Goal: Information Seeking & Learning: Learn about a topic

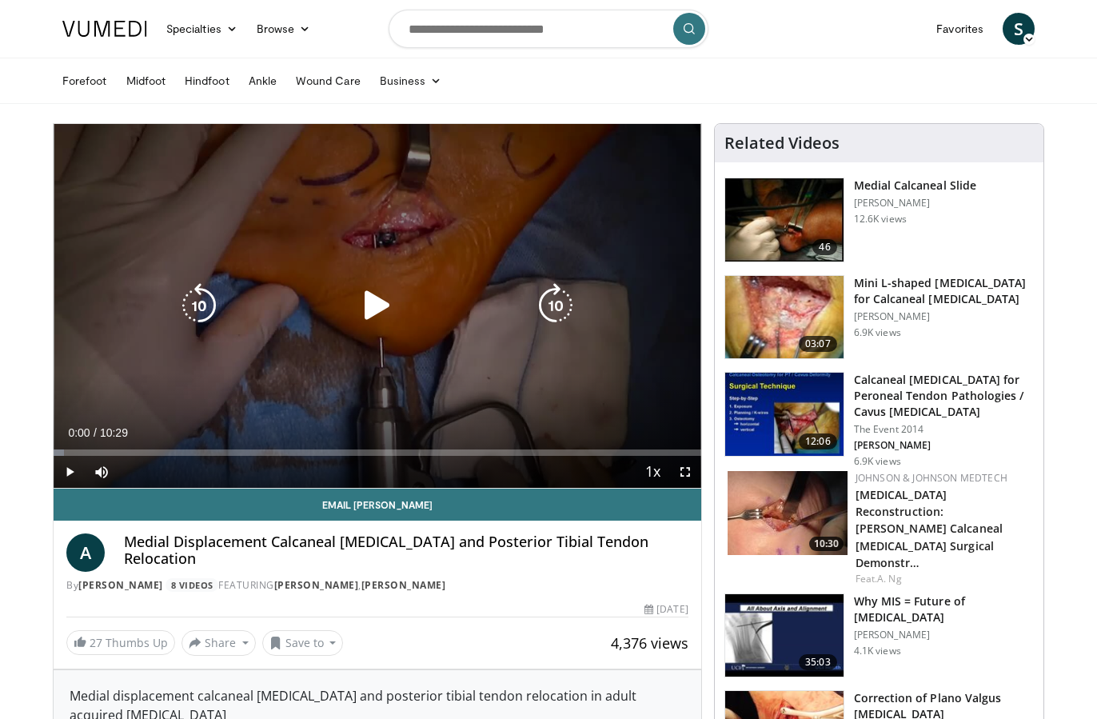
click at [356, 311] on icon "Video Player" at bounding box center [377, 305] width 45 height 45
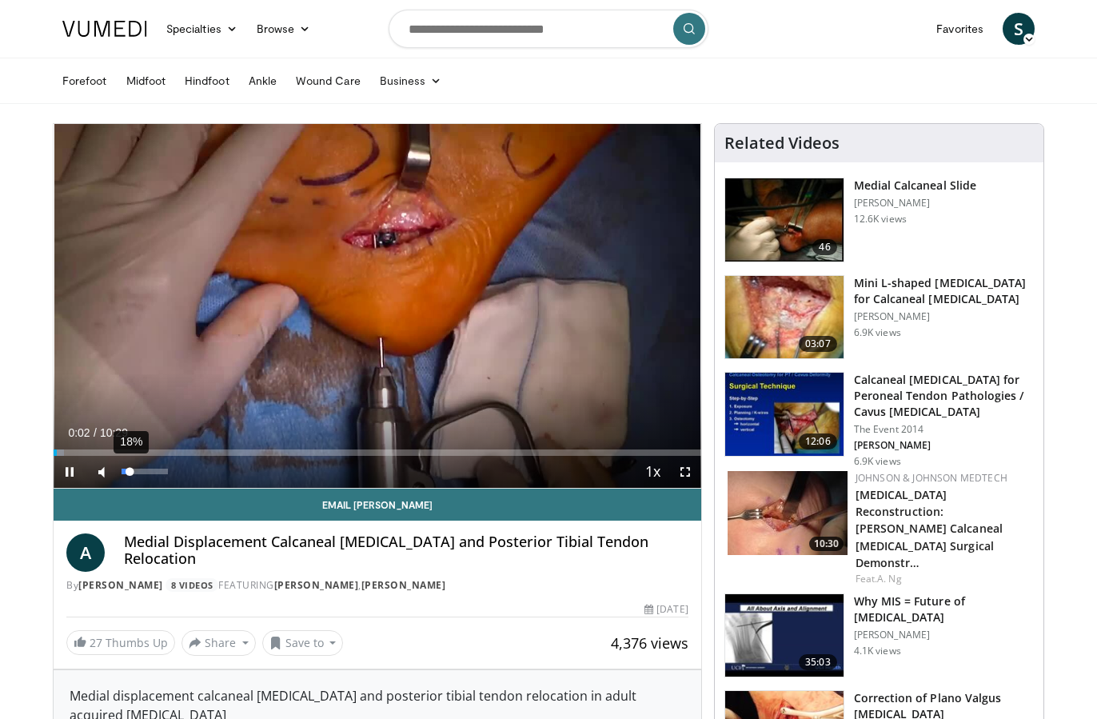
click at [129, 471] on video-js "**********" at bounding box center [377, 306] width 647 height 364
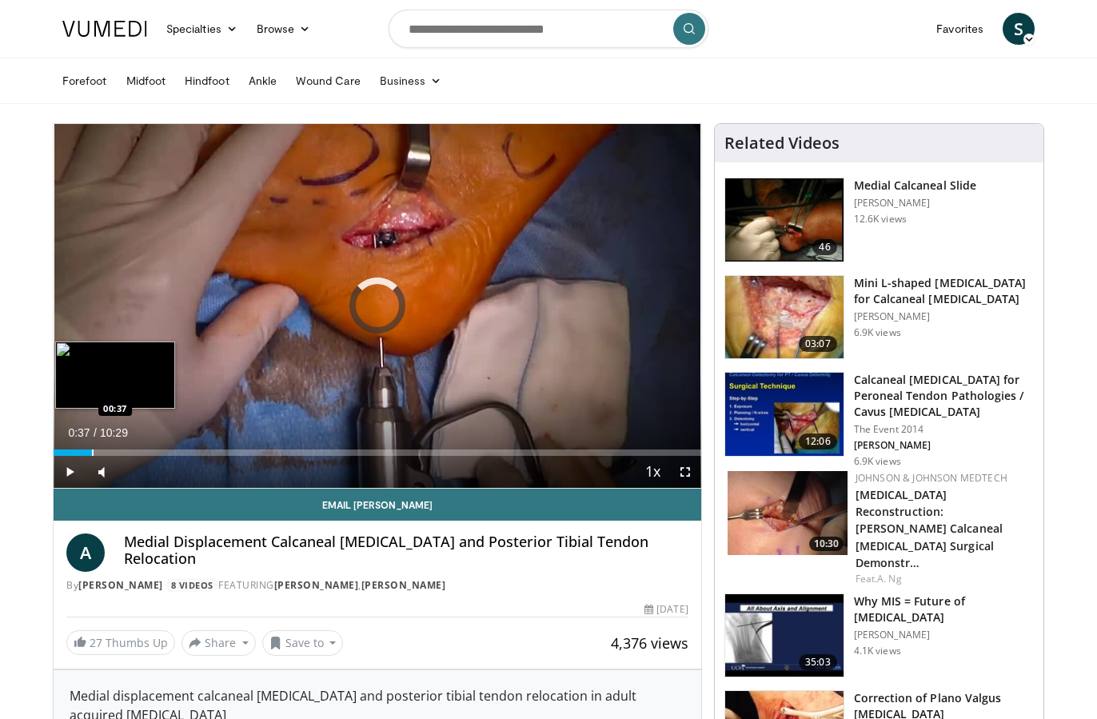
click at [92, 453] on div "Progress Bar" at bounding box center [93, 452] width 2 height 6
click at [90, 454] on div "Progress Bar" at bounding box center [91, 452] width 2 height 6
click at [78, 452] on div "Progress Bar" at bounding box center [79, 452] width 2 height 6
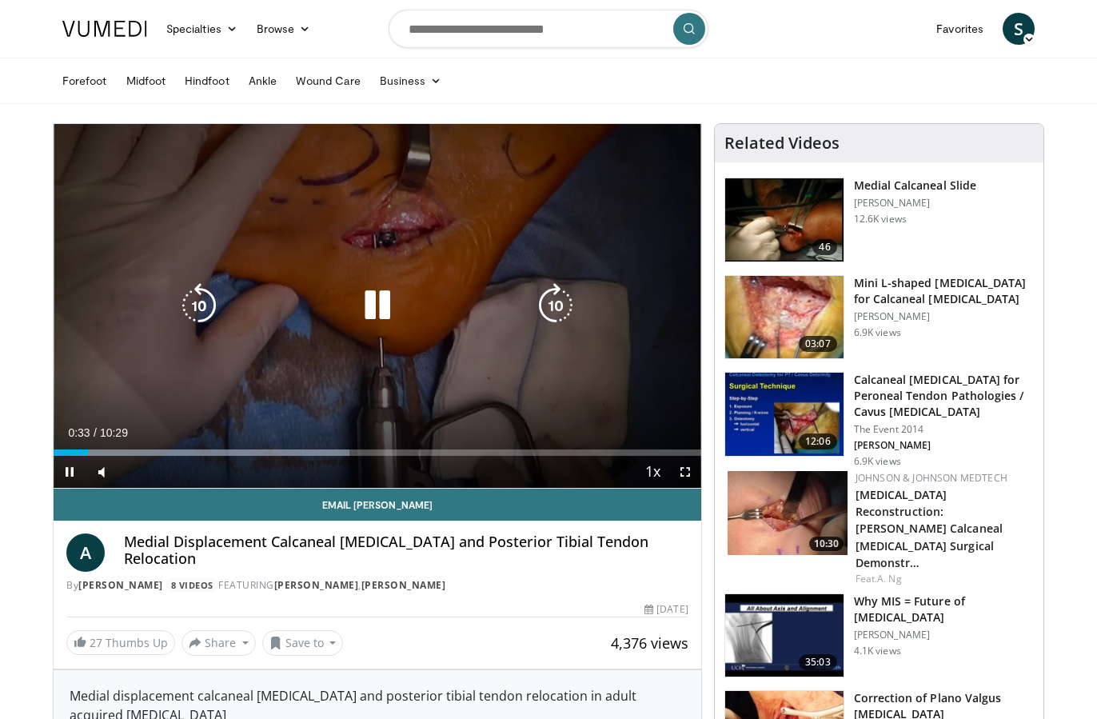
click at [383, 293] on icon "Video Player" at bounding box center [377, 305] width 45 height 45
click at [367, 309] on icon "Video Player" at bounding box center [377, 305] width 45 height 45
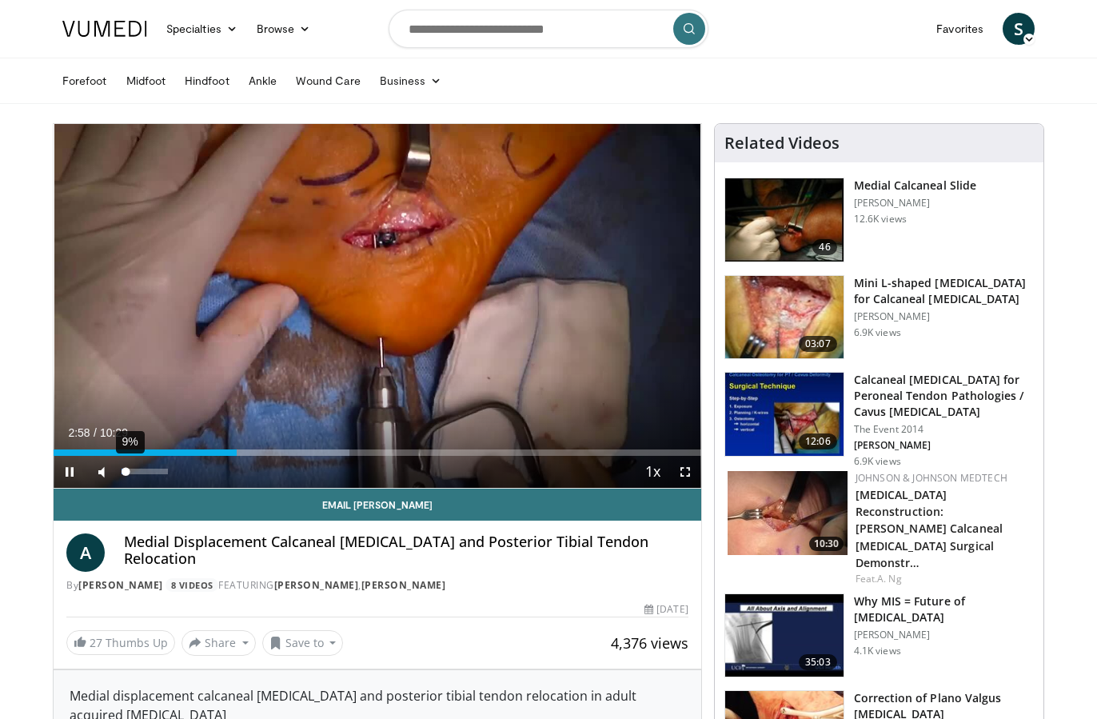
click at [125, 471] on div "Volume Level" at bounding box center [123, 471] width 4 height 6
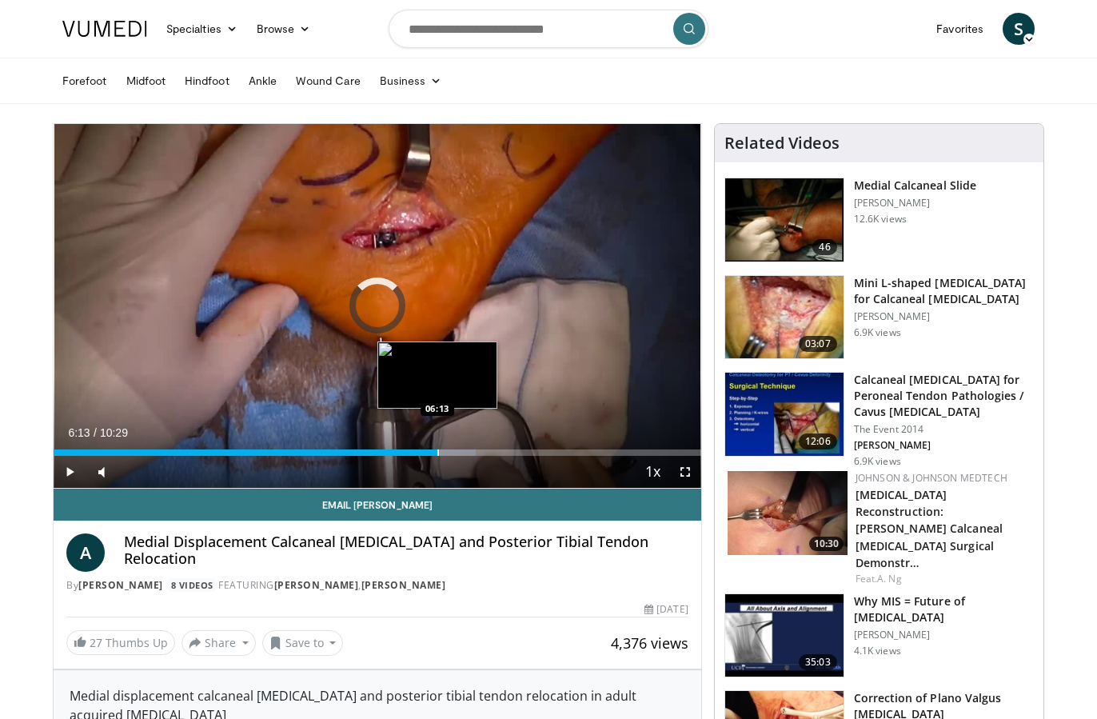
click at [437, 445] on div "Loaded : 65.19% 06:13 06:13" at bounding box center [377, 447] width 647 height 15
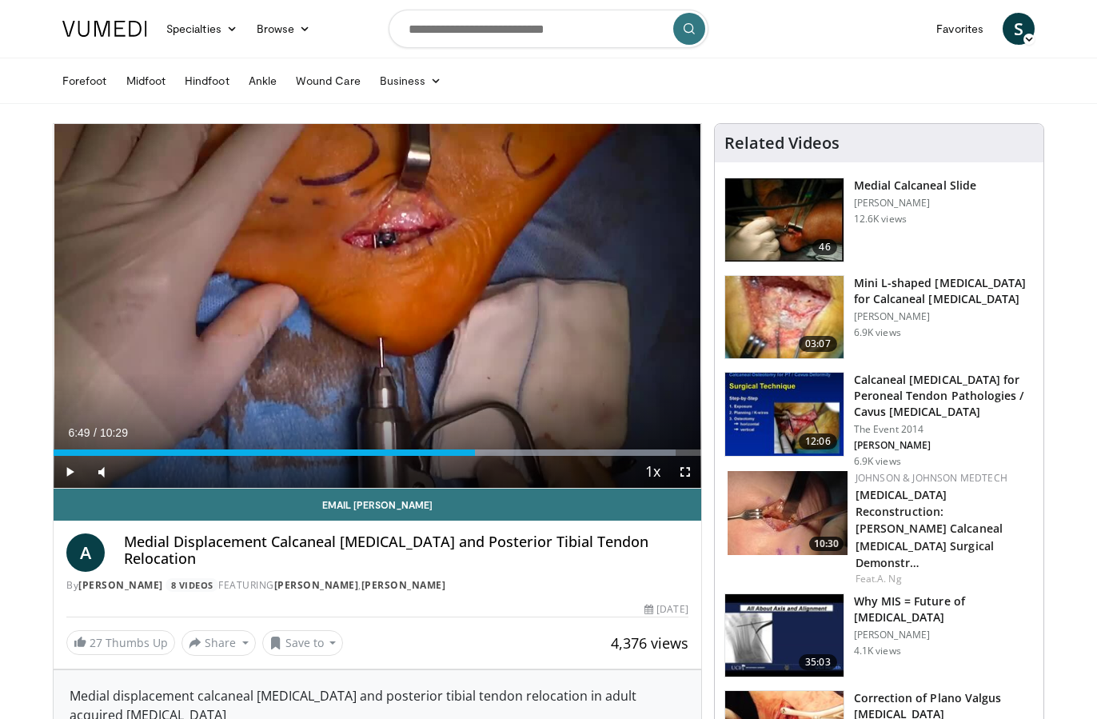
click at [475, 455] on div "Progress Bar" at bounding box center [476, 452] width 2 height 6
click at [472, 453] on div "Progress Bar" at bounding box center [473, 452] width 2 height 6
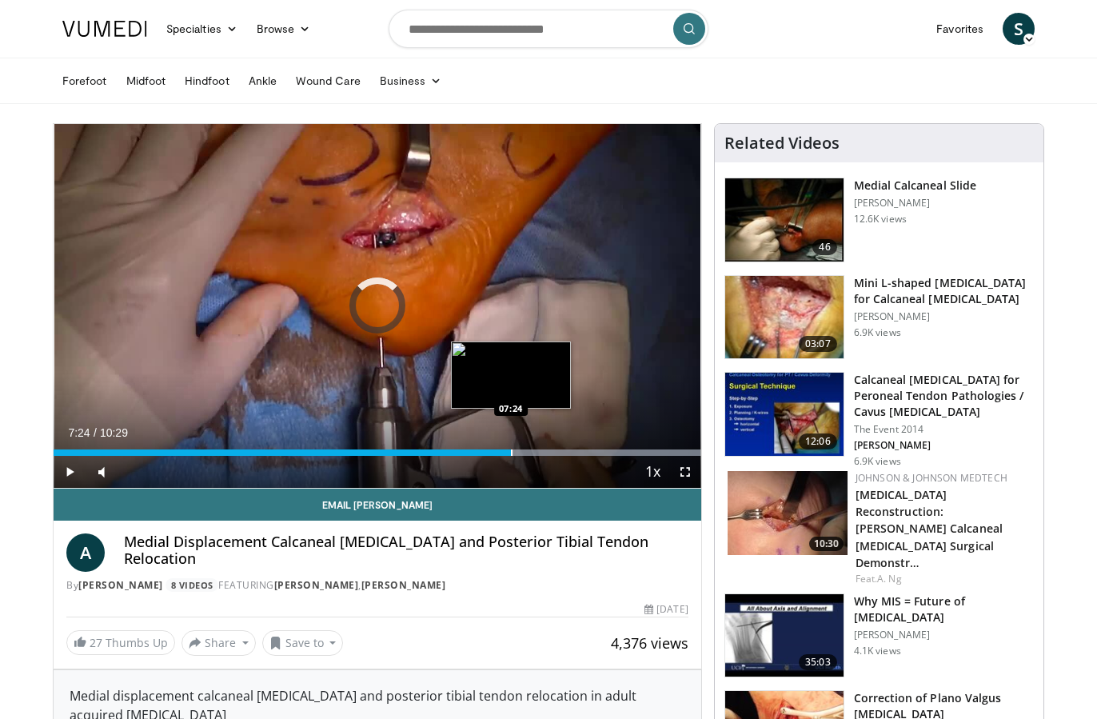
click at [511, 453] on div "Progress Bar" at bounding box center [512, 452] width 2 height 6
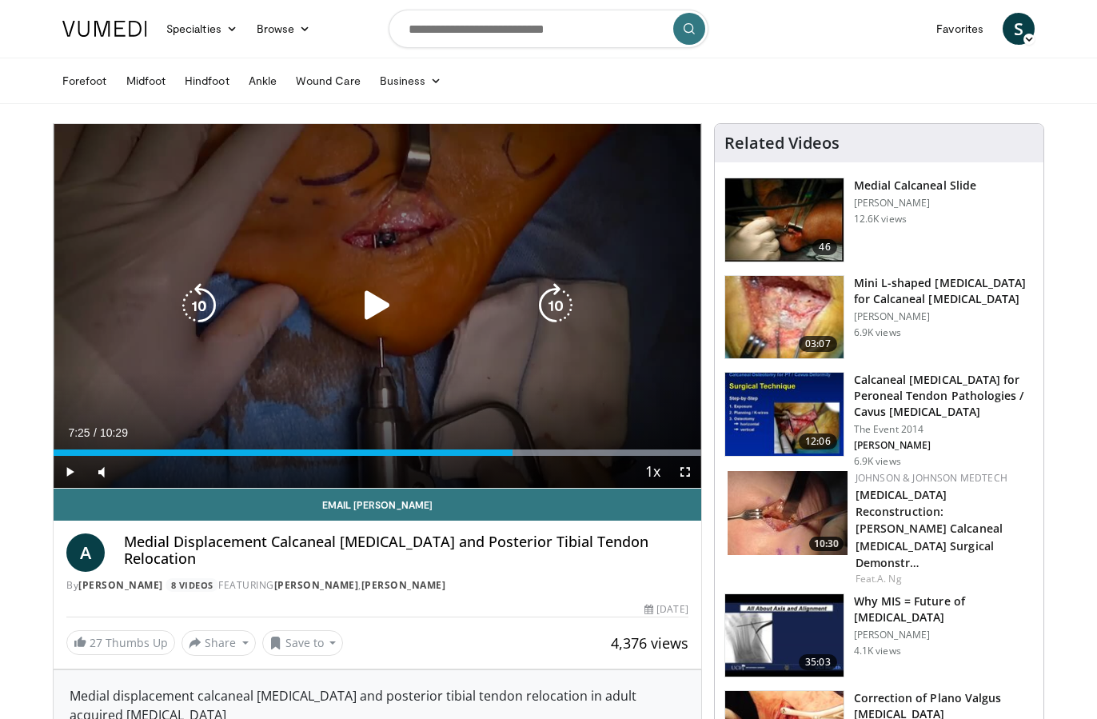
click at [520, 450] on div "Progress Bar" at bounding box center [572, 452] width 257 height 6
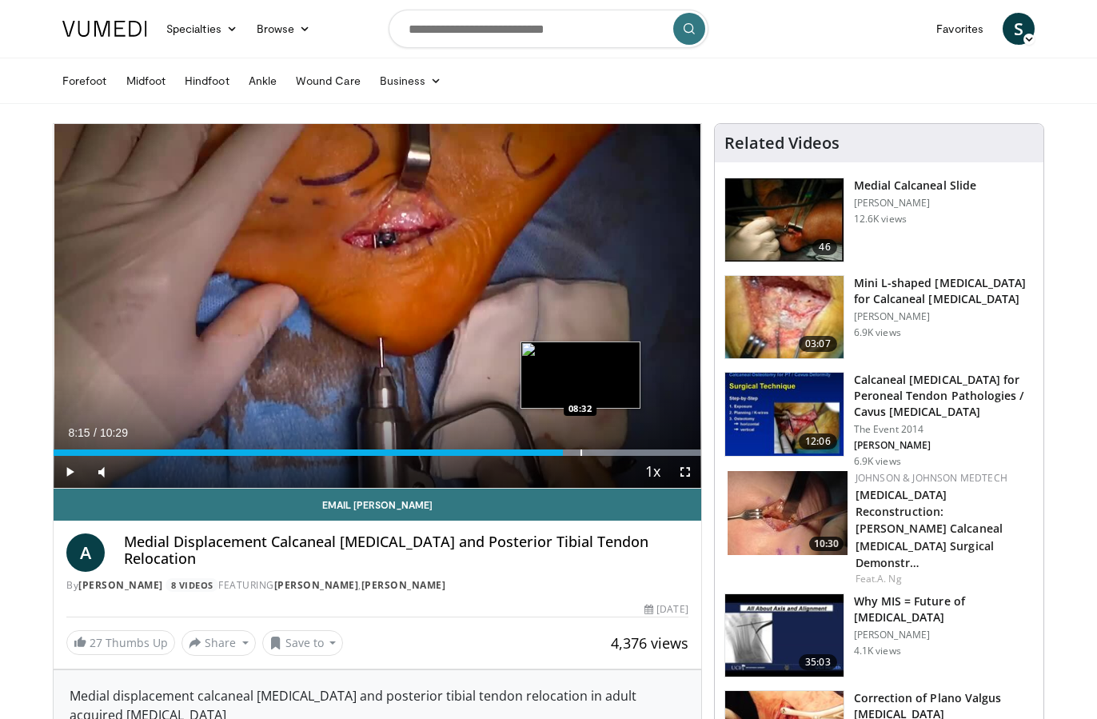
click at [580, 451] on div "Progress Bar" at bounding box center [581, 452] width 2 height 6
click at [595, 452] on div "Progress Bar" at bounding box center [596, 452] width 2 height 6
click at [607, 456] on div "Current Time 8:46 / Duration 10:29 Pause Skip Backward Skip Forward Mute 100% L…" at bounding box center [377, 472] width 647 height 32
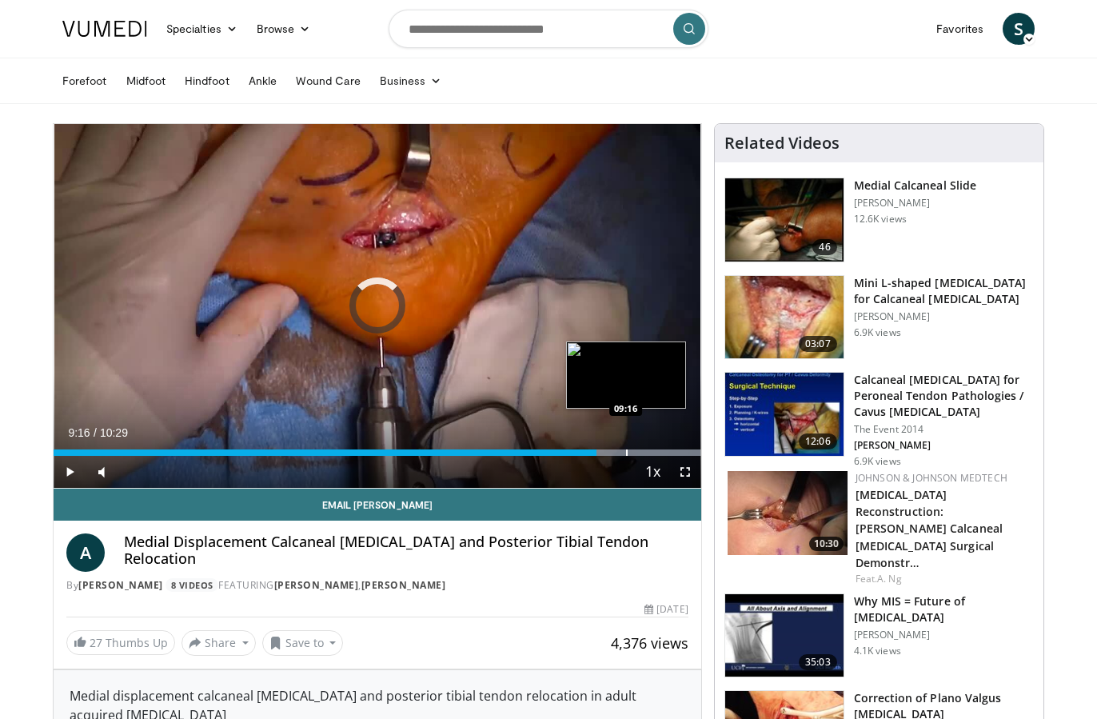
click at [626, 449] on div "Progress Bar" at bounding box center [627, 452] width 2 height 6
click at [651, 452] on div "Progress Bar" at bounding box center [652, 452] width 2 height 6
click at [676, 452] on div "Progress Bar" at bounding box center [677, 452] width 2 height 6
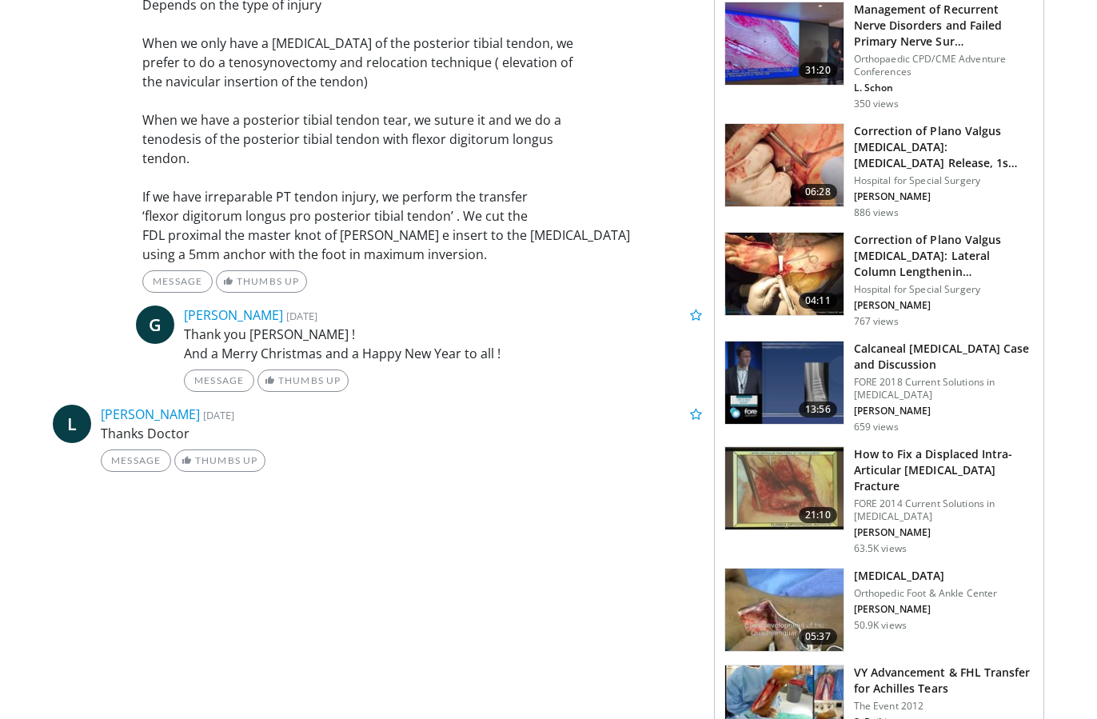
scroll to position [1077, 0]
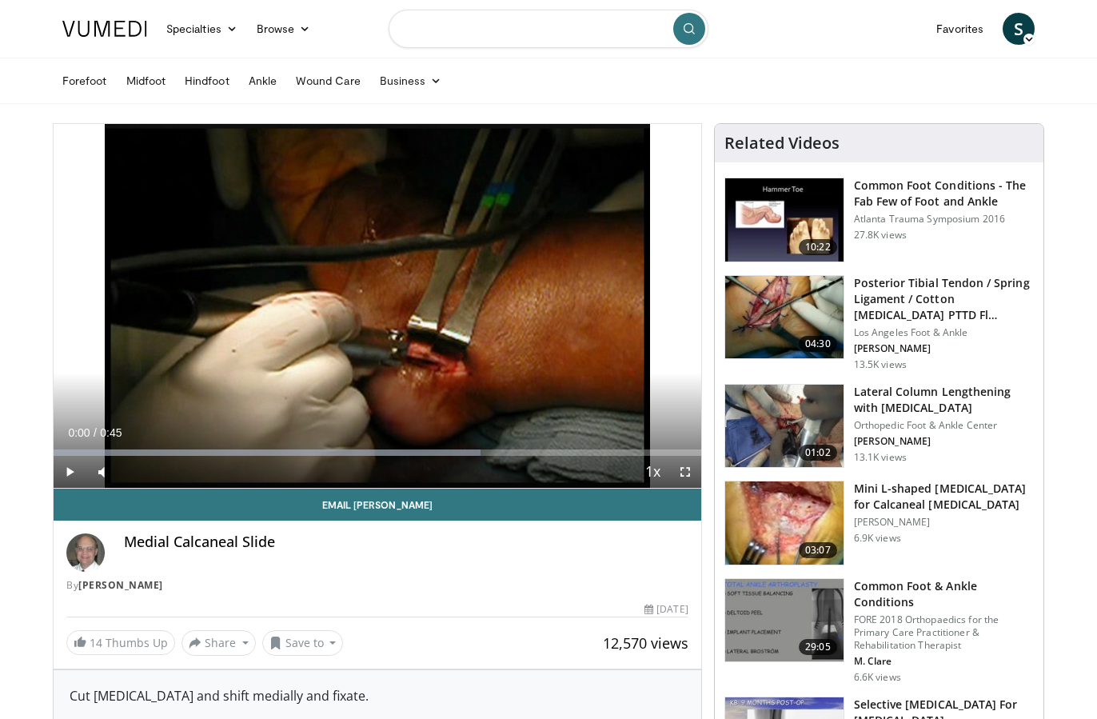
click at [415, 34] on input "Search topics, interventions" at bounding box center [548, 29] width 320 height 38
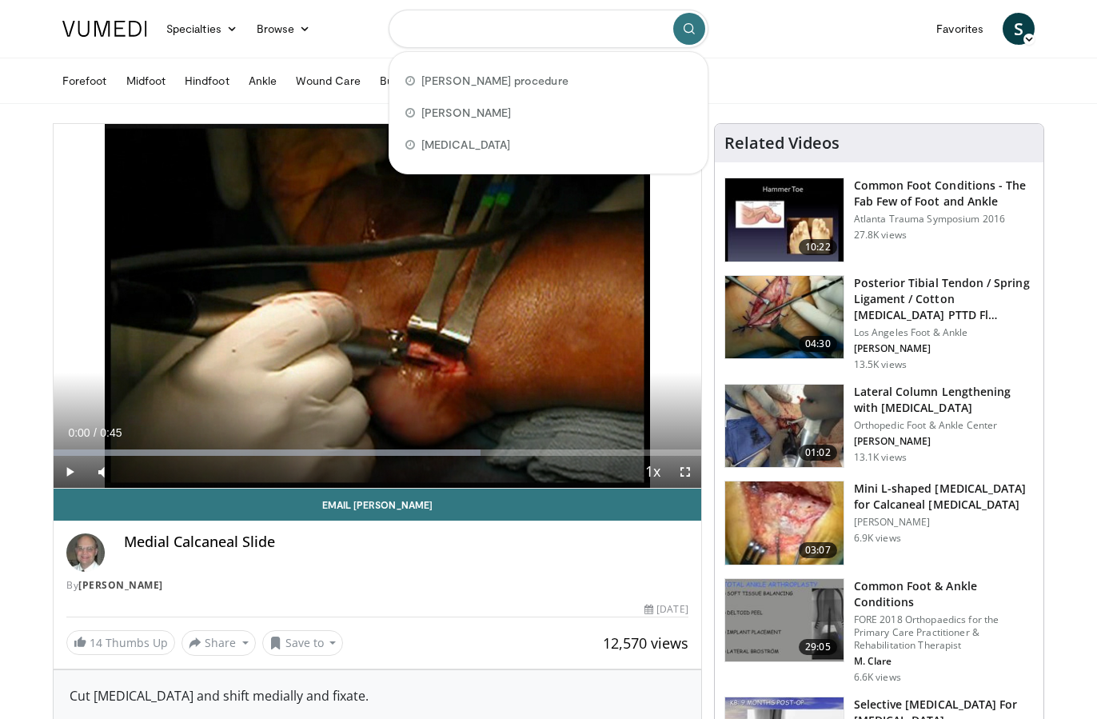
type input "*"
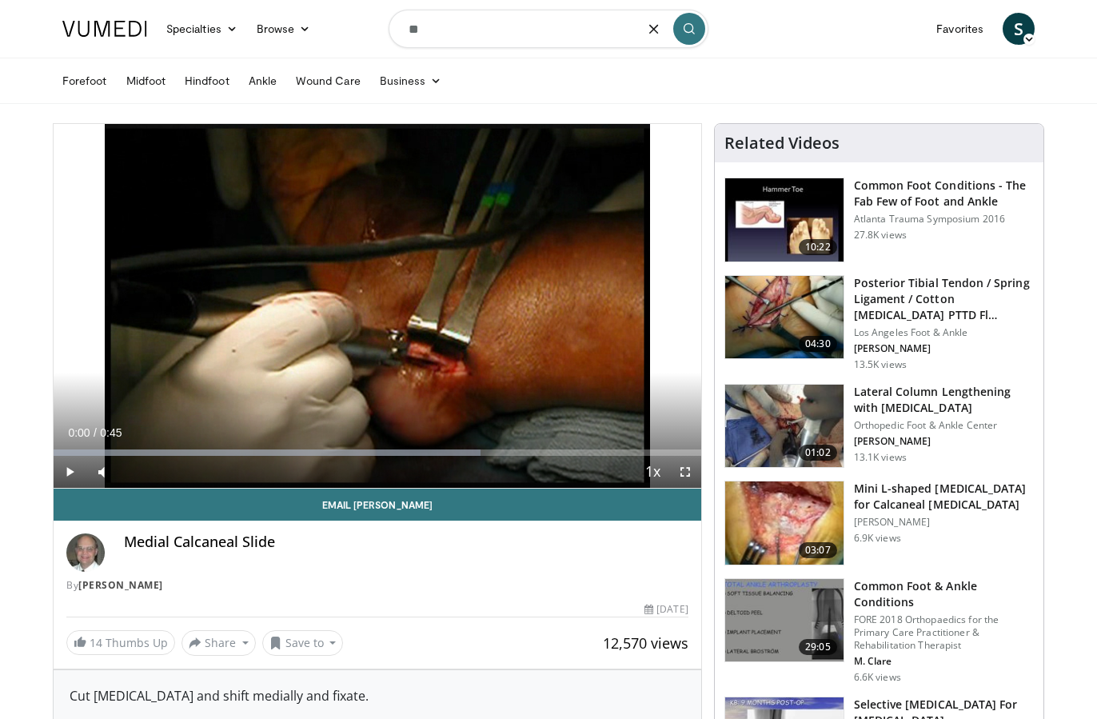
type input "*"
drag, startPoint x: 448, startPoint y: 38, endPoint x: 374, endPoint y: 38, distance: 73.5
click at [374, 38] on nav "Specialties Adult & Family Medicine Allergy, Asthma, Immunology Anesthesiology …" at bounding box center [548, 29] width 991 height 58
drag, startPoint x: 435, startPoint y: 30, endPoint x: 397, endPoint y: 29, distance: 37.6
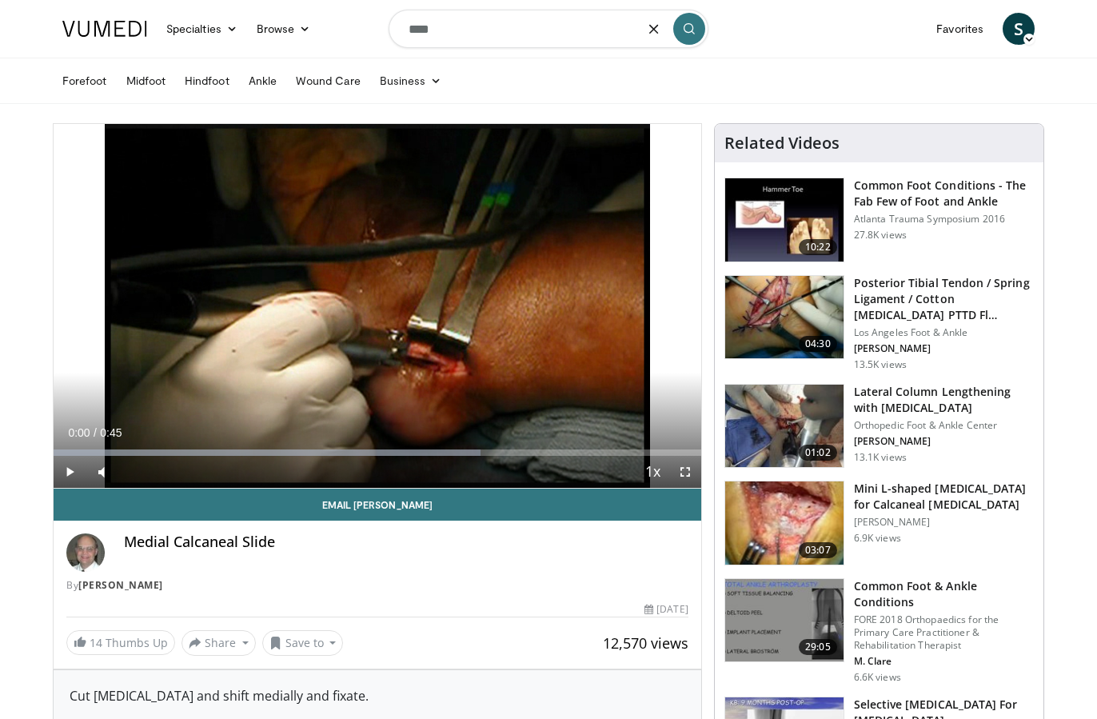
click at [397, 29] on input "***" at bounding box center [548, 29] width 320 height 38
drag, startPoint x: 397, startPoint y: 29, endPoint x: 432, endPoint y: 82, distance: 63.4
click at [432, 82] on span "fdl" at bounding box center [428, 81] width 13 height 14
type input "**********"
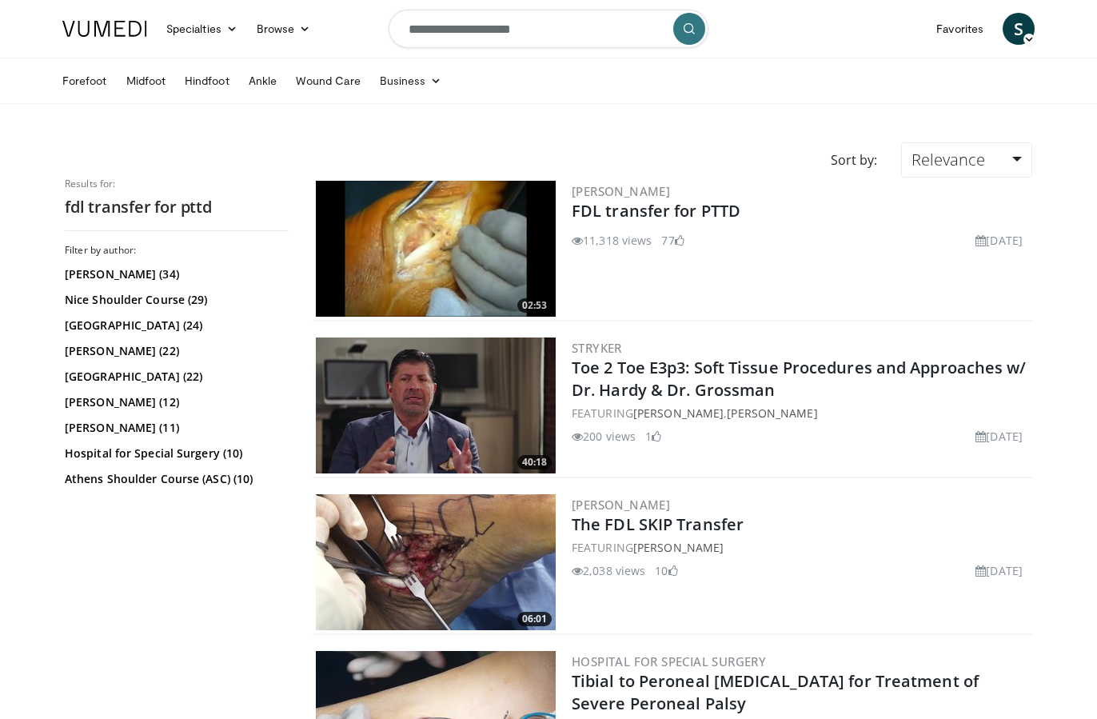
click at [494, 248] on img at bounding box center [436, 249] width 240 height 136
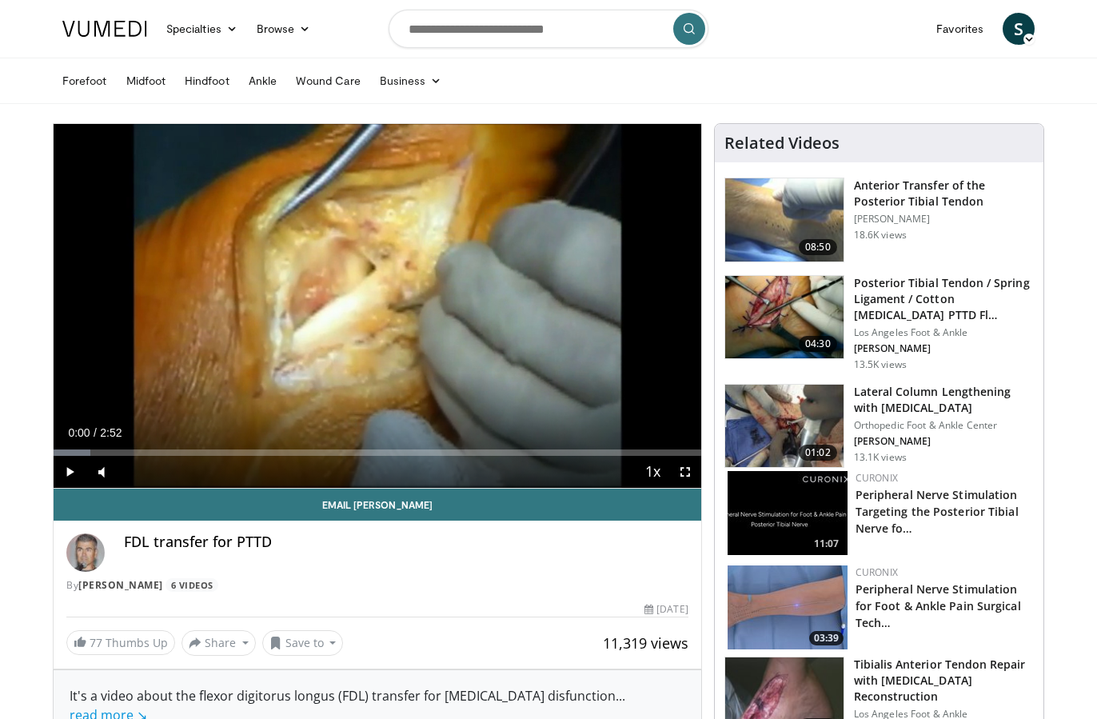
click at [70, 469] on span "Video Player" at bounding box center [70, 472] width 32 height 32
click at [77, 452] on div "Progress Bar" at bounding box center [78, 452] width 2 height 6
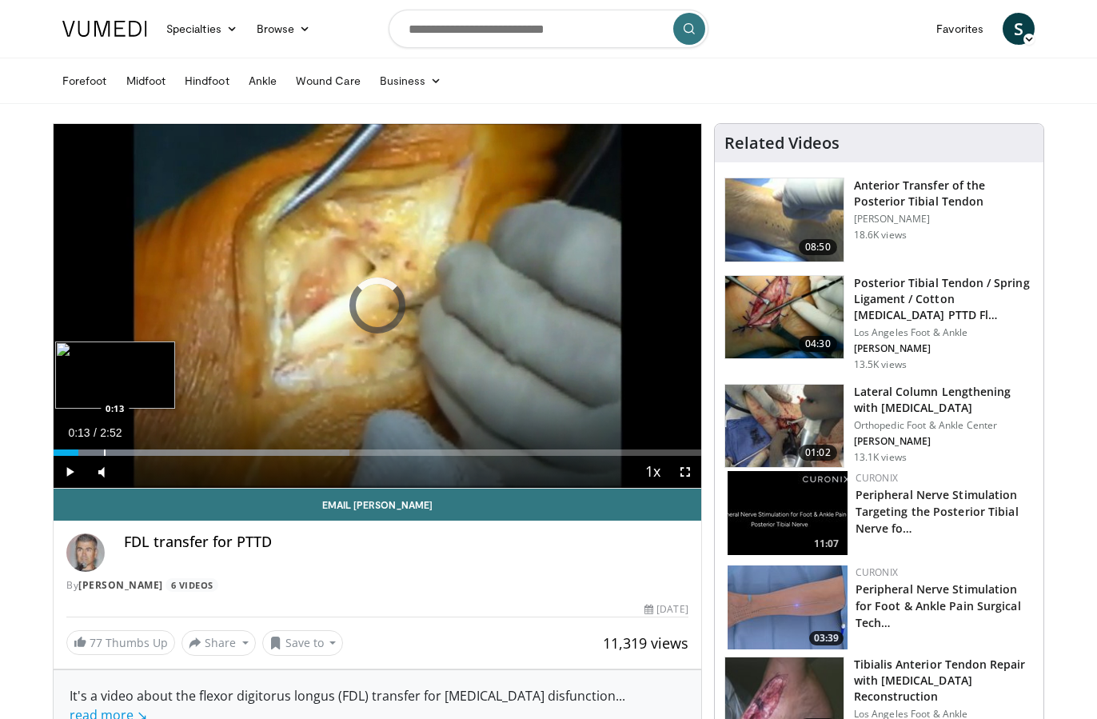
click at [104, 452] on div "Progress Bar" at bounding box center [105, 452] width 2 height 6
click at [134, 447] on div "Loaded : 51.44% 0:21 0:21" at bounding box center [377, 447] width 647 height 15
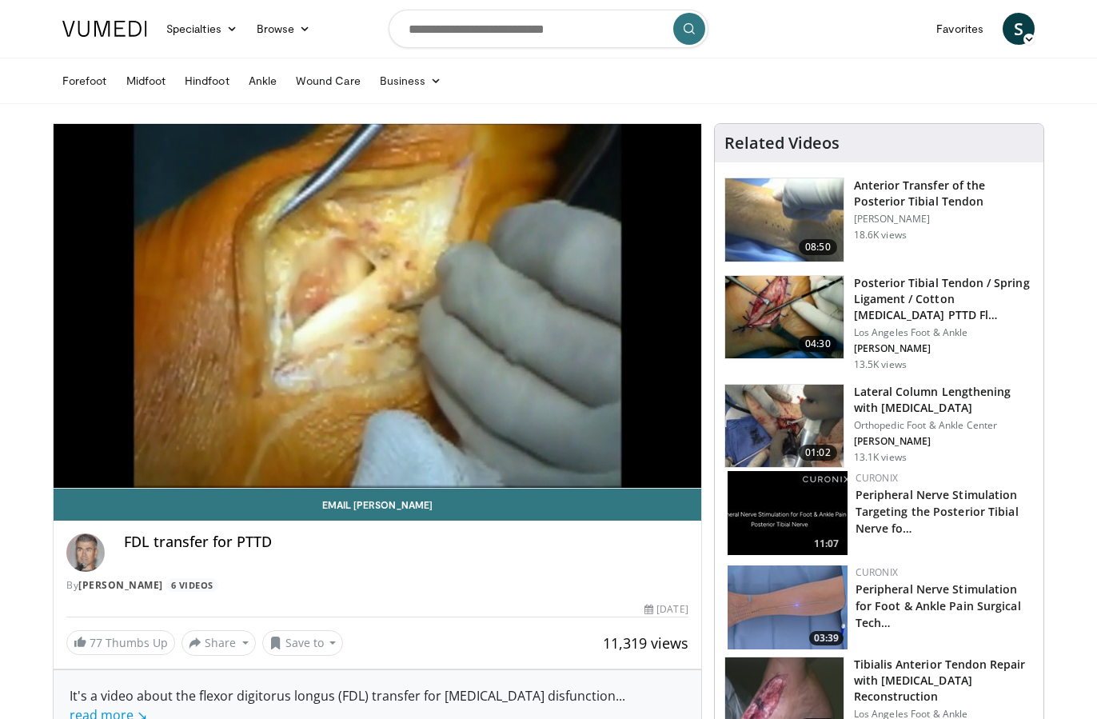
click at [156, 524] on div "FDL transfer for PTTD By Jose Sanhudo 6 Videos" at bounding box center [377, 557] width 647 height 75
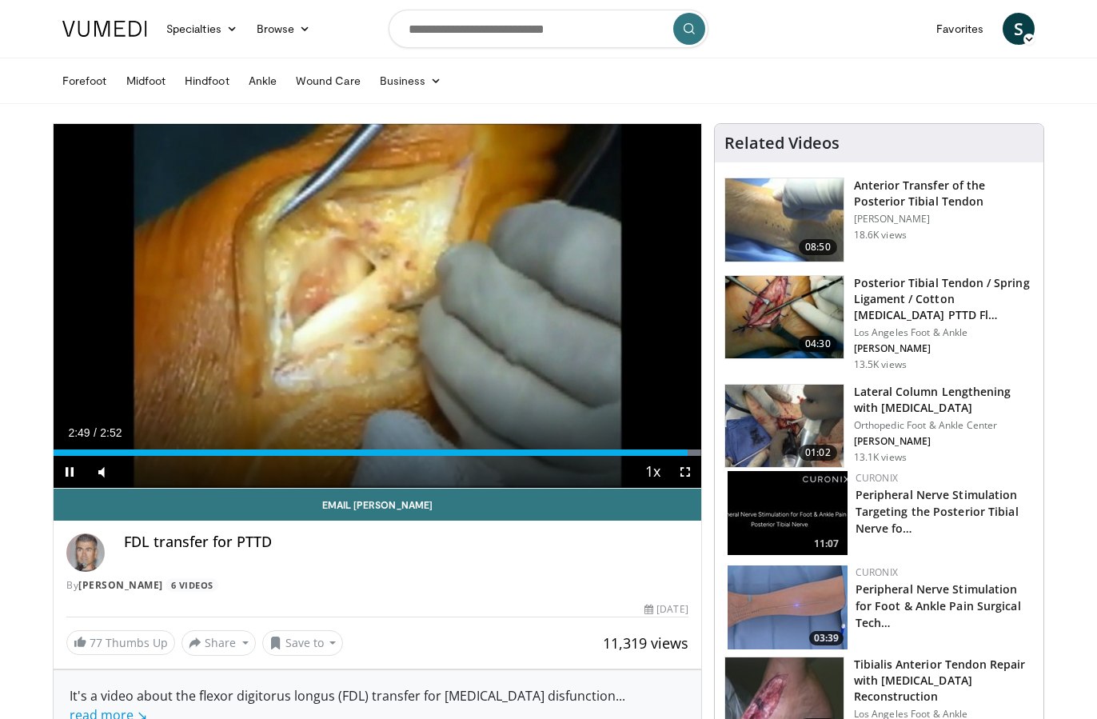
drag, startPoint x: 505, startPoint y: 489, endPoint x: 538, endPoint y: 484, distance: 33.1
click at [623, 451] on div "Progress Bar" at bounding box center [624, 452] width 2 height 6
click at [586, 452] on div "Progress Bar" at bounding box center [585, 452] width 2 height 6
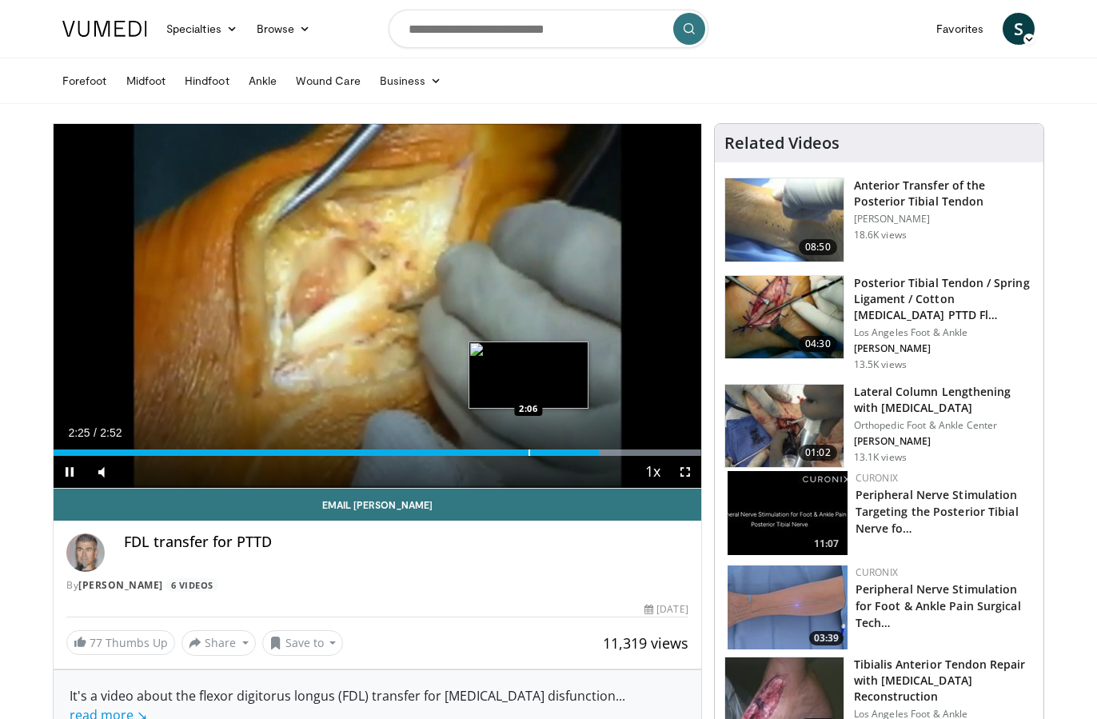
click at [528, 448] on div "Loaded : 99.93% 2:25 2:06" at bounding box center [377, 447] width 647 height 15
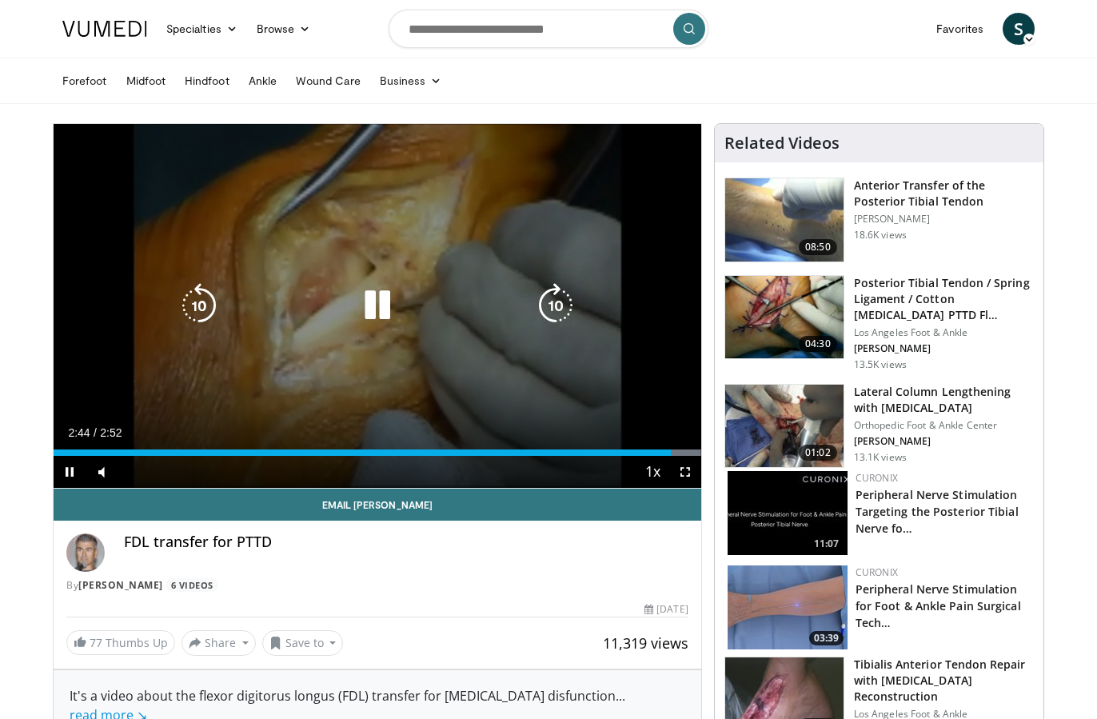
click at [364, 307] on icon "Video Player" at bounding box center [377, 305] width 45 height 45
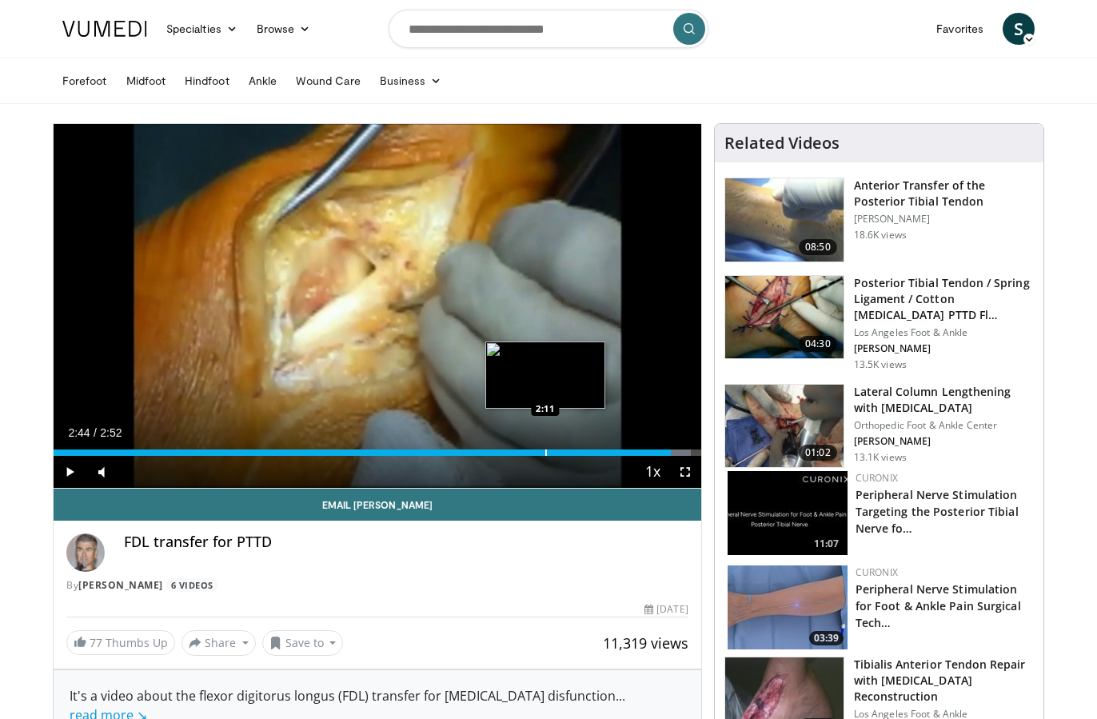
click at [544, 453] on div "2:44" at bounding box center [362, 452] width 617 height 6
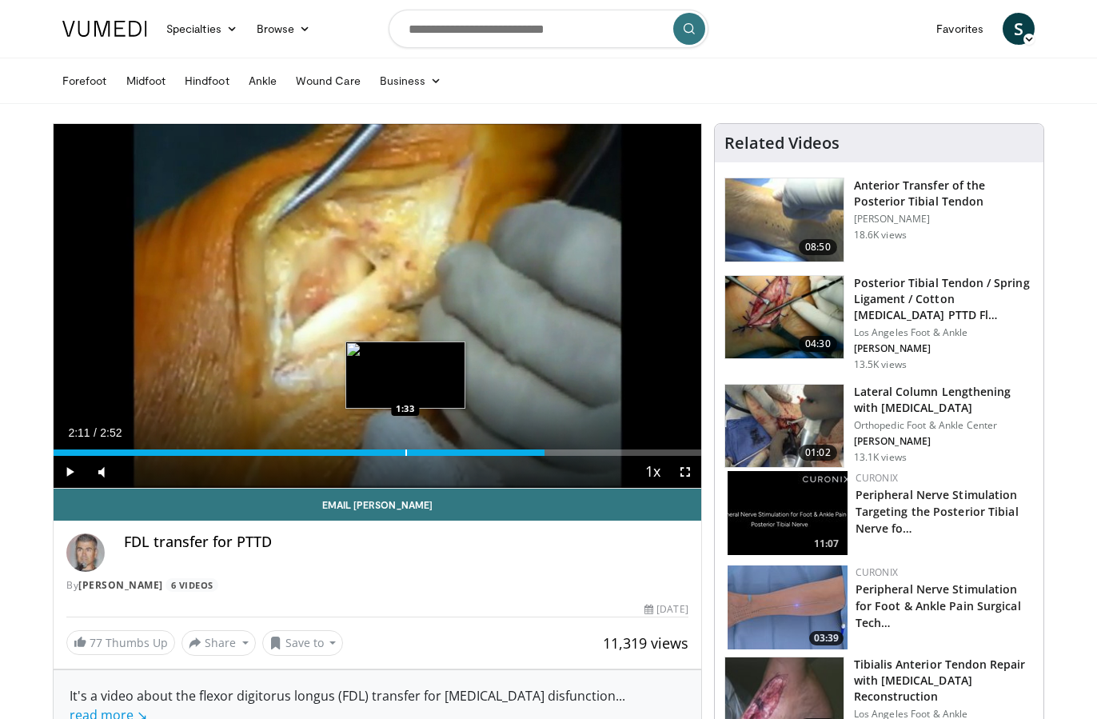
click at [405, 449] on div "Progress Bar" at bounding box center [406, 452] width 2 height 6
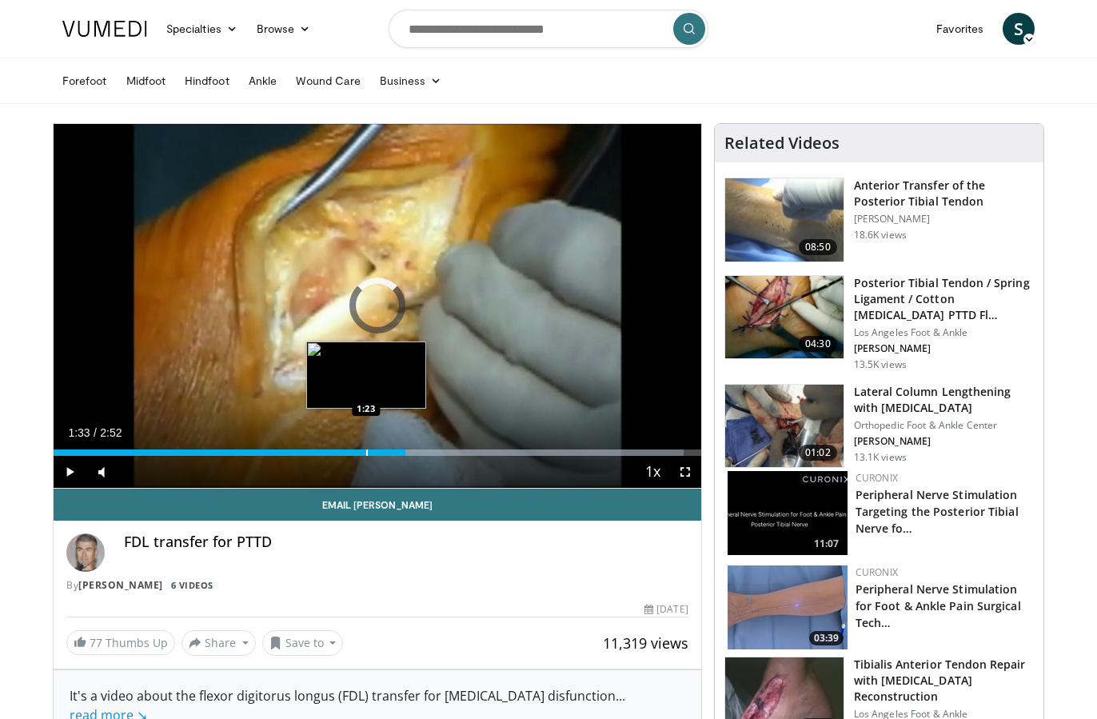
click at [367, 448] on div "Loaded : 97.31% 1:33 1:23" at bounding box center [377, 447] width 647 height 15
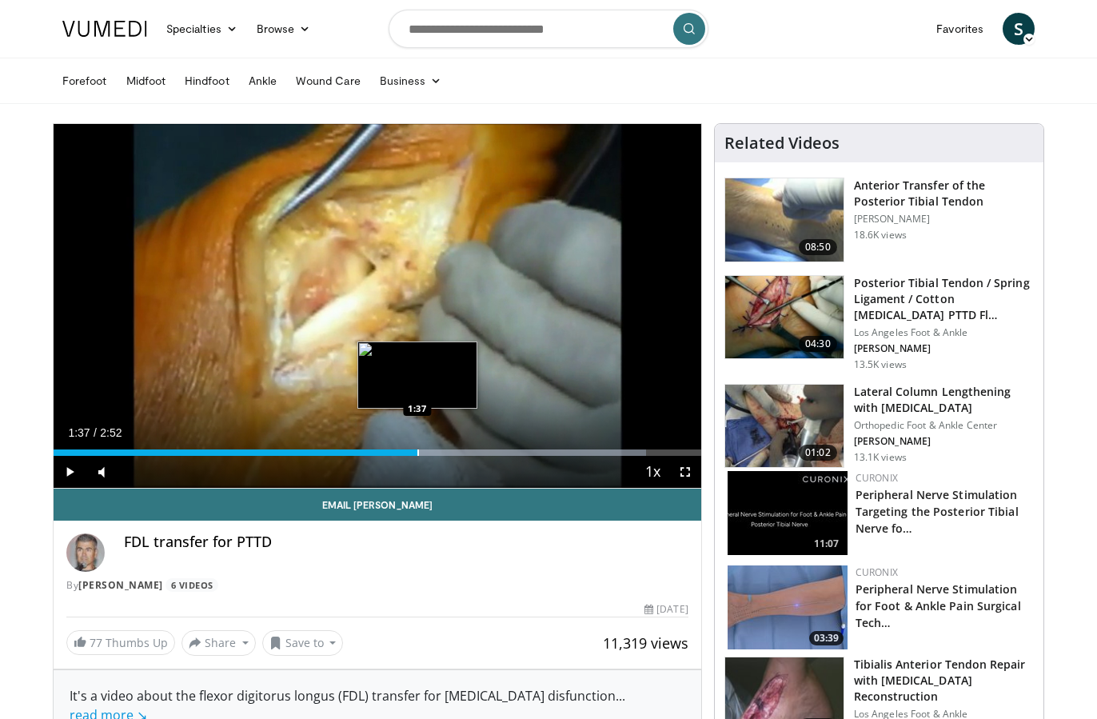
click at [417, 448] on div "Loaded : 91.57% 1:37 1:37" at bounding box center [377, 447] width 647 height 15
click at [455, 444] on div "Loaded : 91.57% 1:37 1:47" at bounding box center [377, 447] width 647 height 15
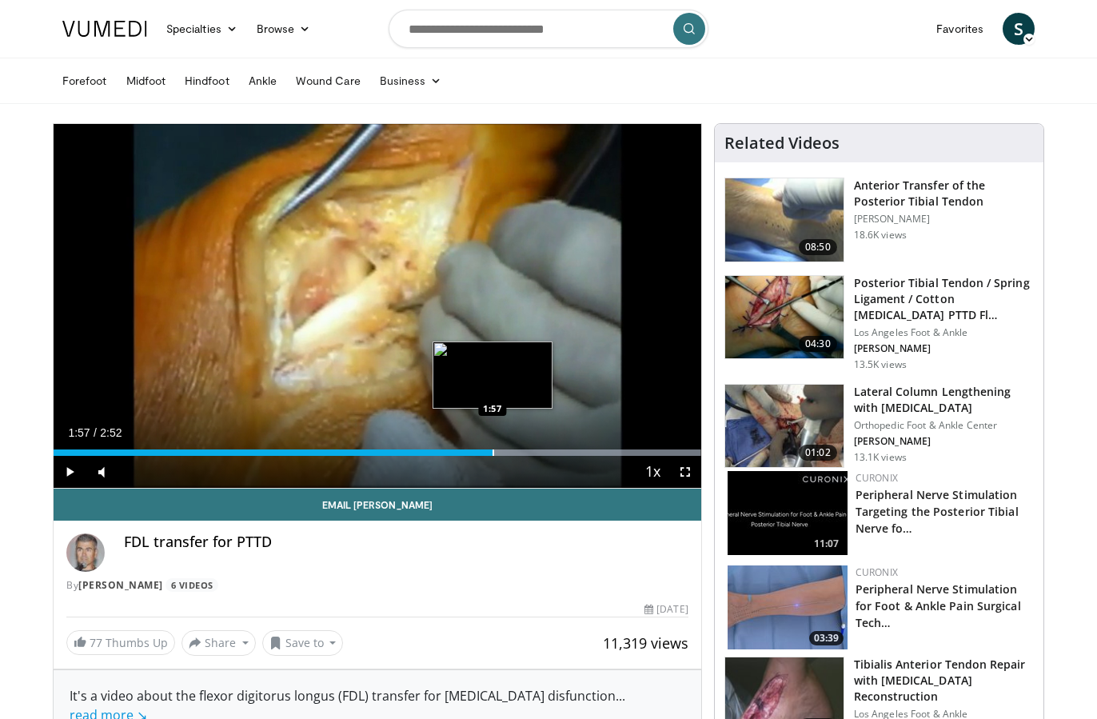
click at [492, 451] on div "Progress Bar" at bounding box center [493, 452] width 2 height 6
